Goal: Navigation & Orientation: Go to known website

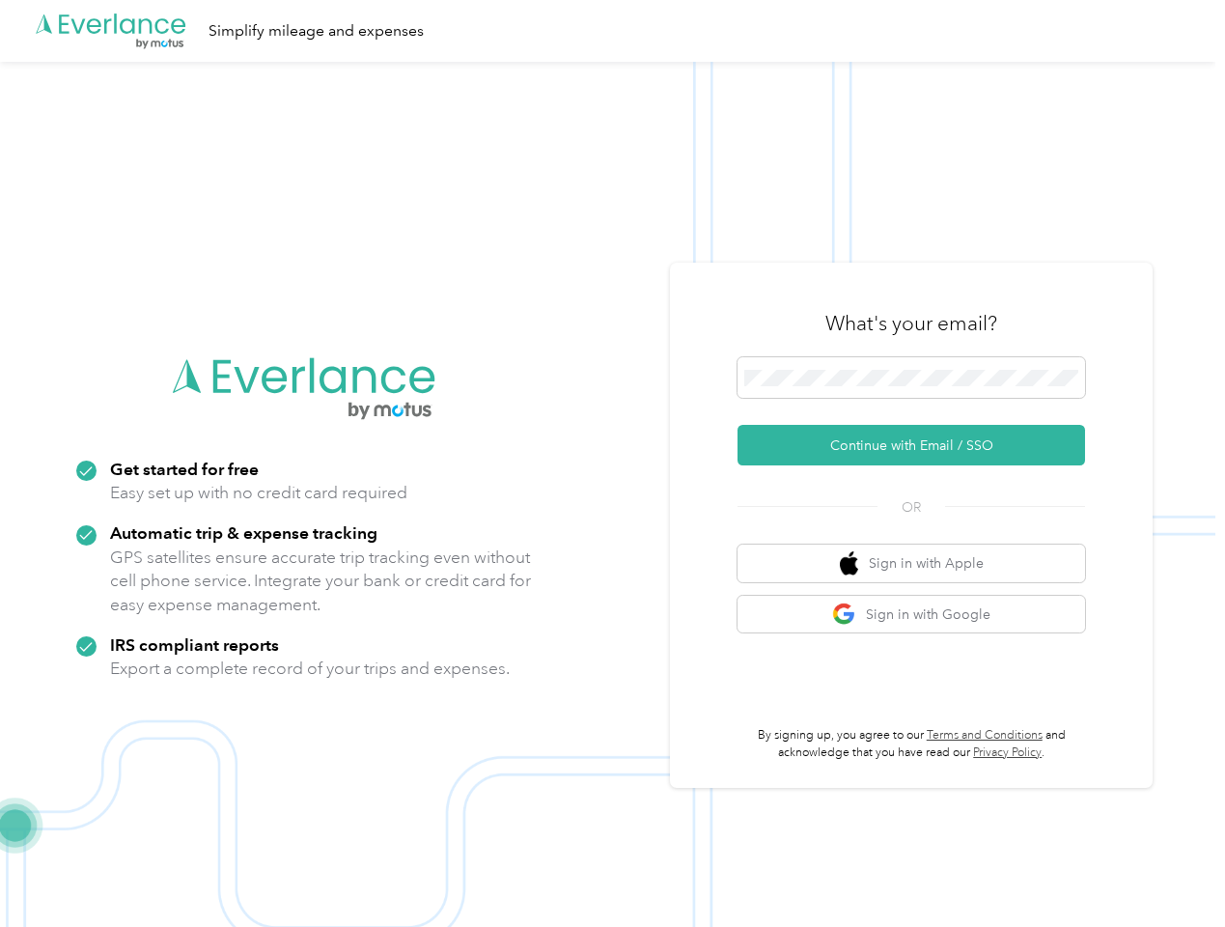
click at [612, 463] on img at bounding box center [608, 525] width 1216 height 927
click at [612, 31] on div ".cls-1 { fill: #00adee; } .cls-2 { fill: #fff; } .cls-3 { fill: #707372; } .cls…" at bounding box center [608, 31] width 1216 height 62
click at [919, 445] on button "Continue with Email / SSO" at bounding box center [912, 445] width 348 height 41
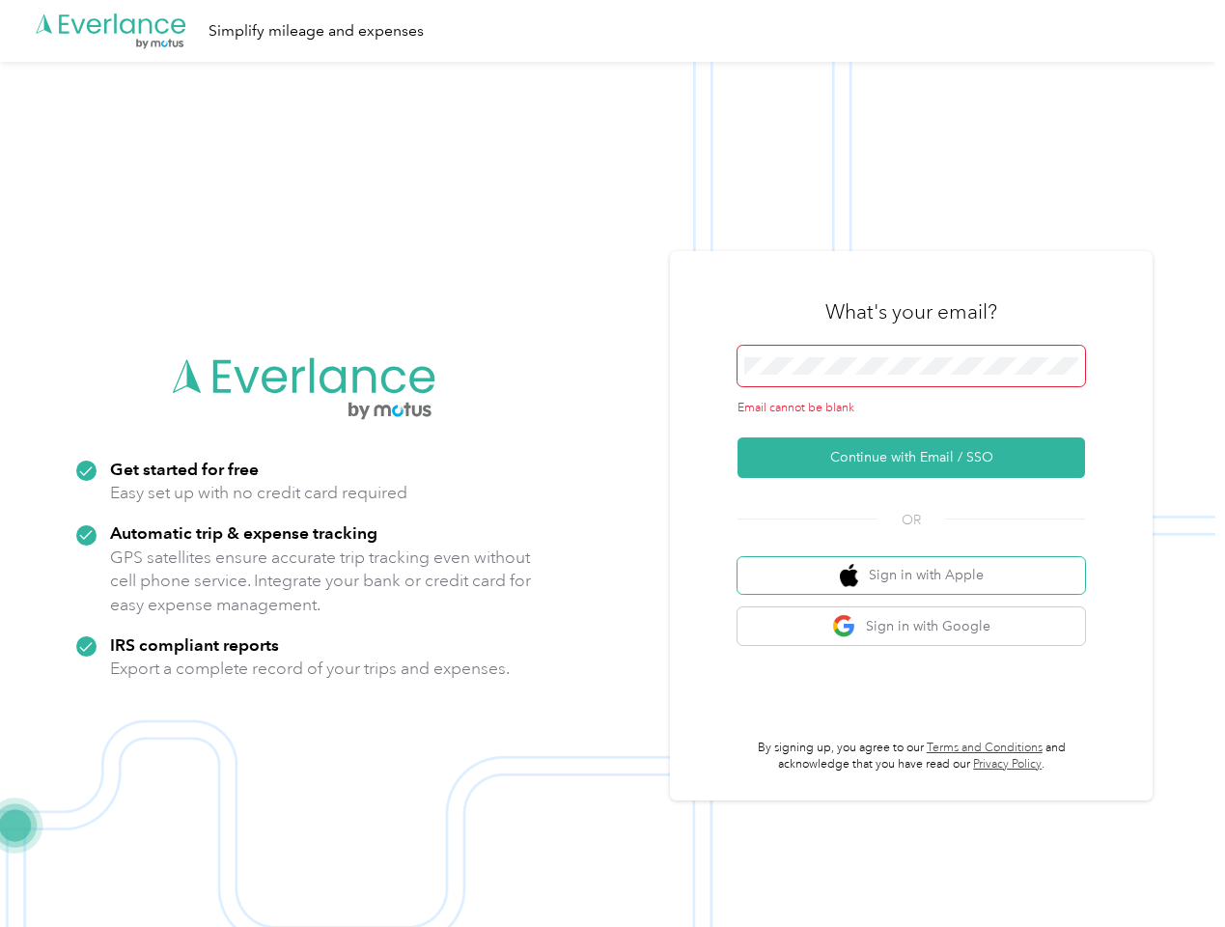
click at [919, 563] on button "Sign in with Apple" at bounding box center [912, 576] width 348 height 38
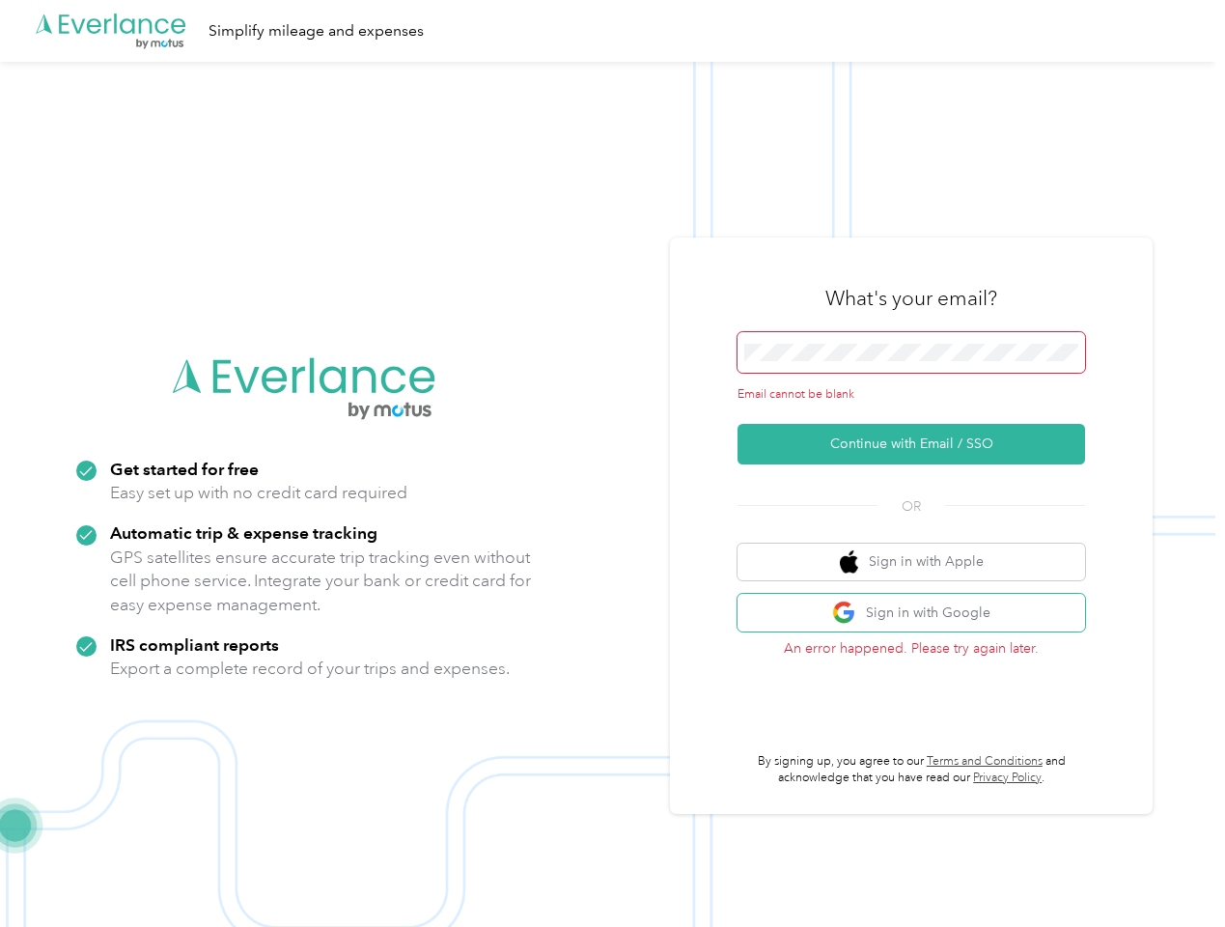
click at [919, 614] on button "Sign in with Google" at bounding box center [912, 613] width 348 height 38
